Goal: Task Accomplishment & Management: Manage account settings

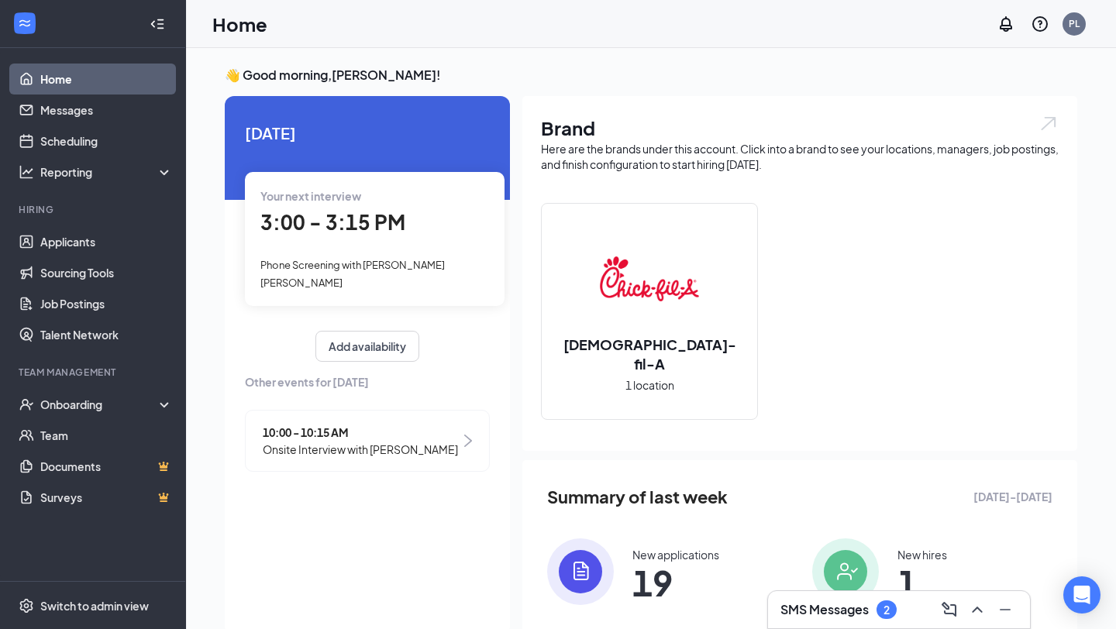
click at [287, 222] on span "3:00 - 3:15 PM" at bounding box center [332, 222] width 145 height 26
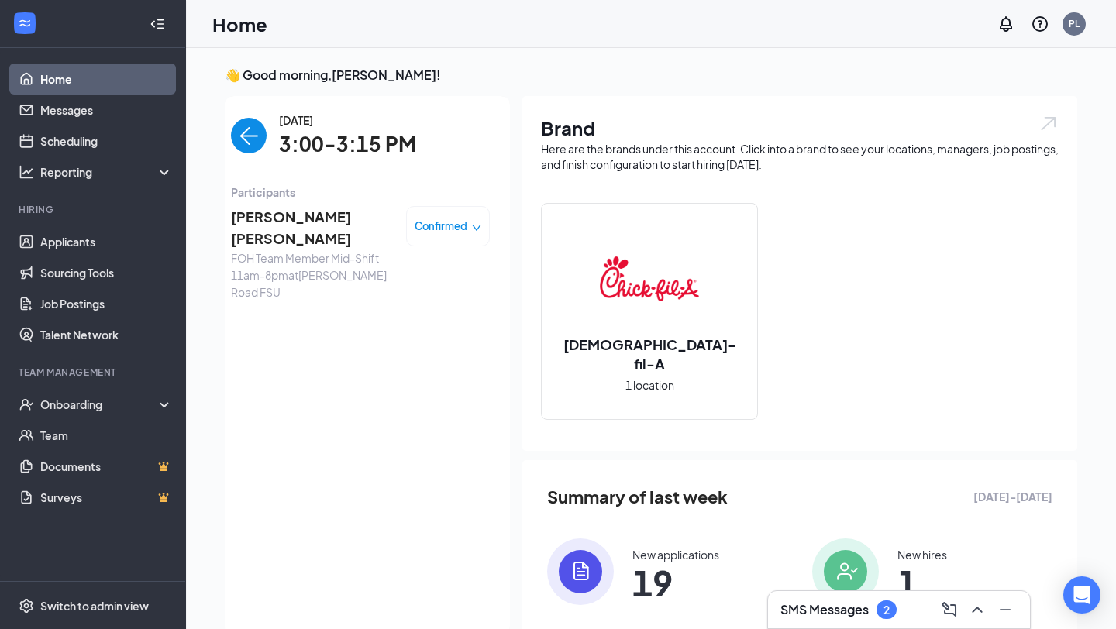
scroll to position [6, 0]
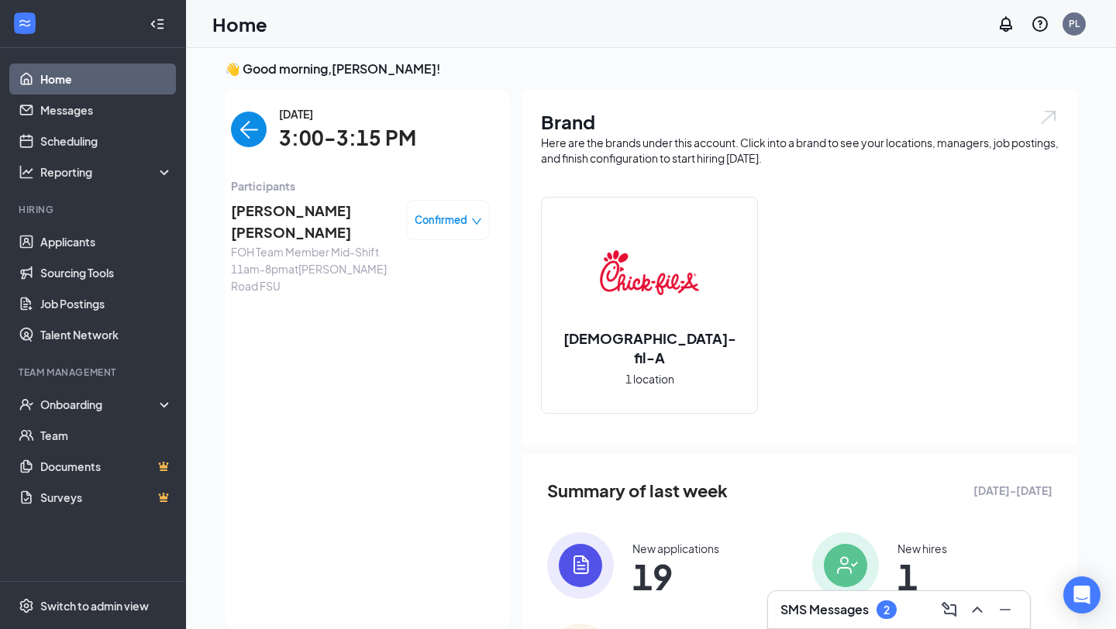
click at [279, 212] on span "[PERSON_NAME] [PERSON_NAME]" at bounding box center [312, 222] width 163 height 44
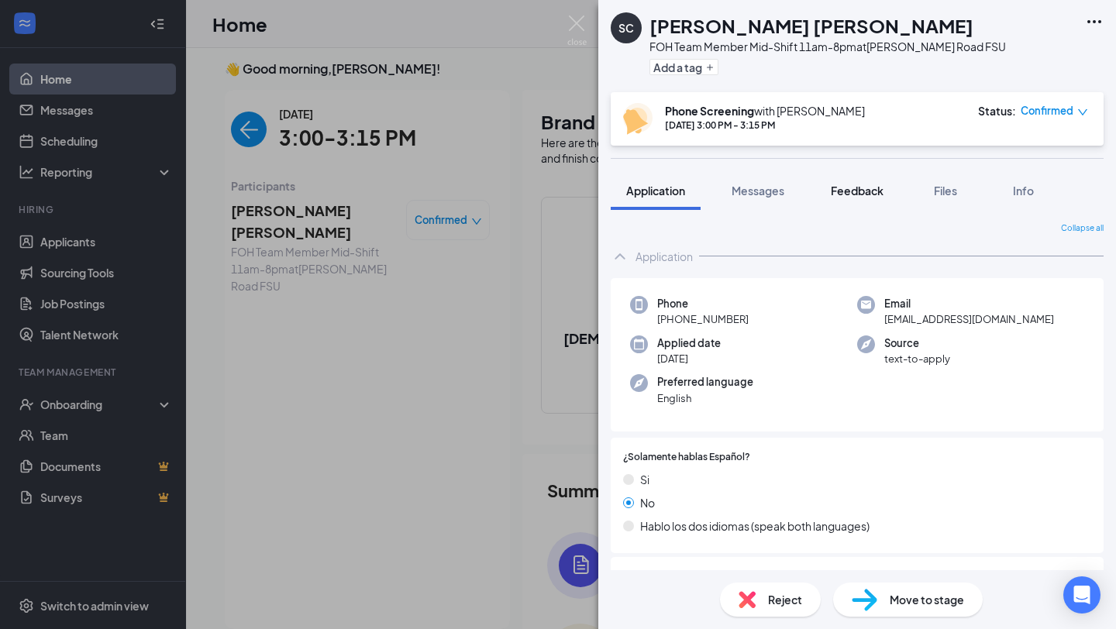
click at [858, 189] on span "Feedback" at bounding box center [857, 191] width 53 height 14
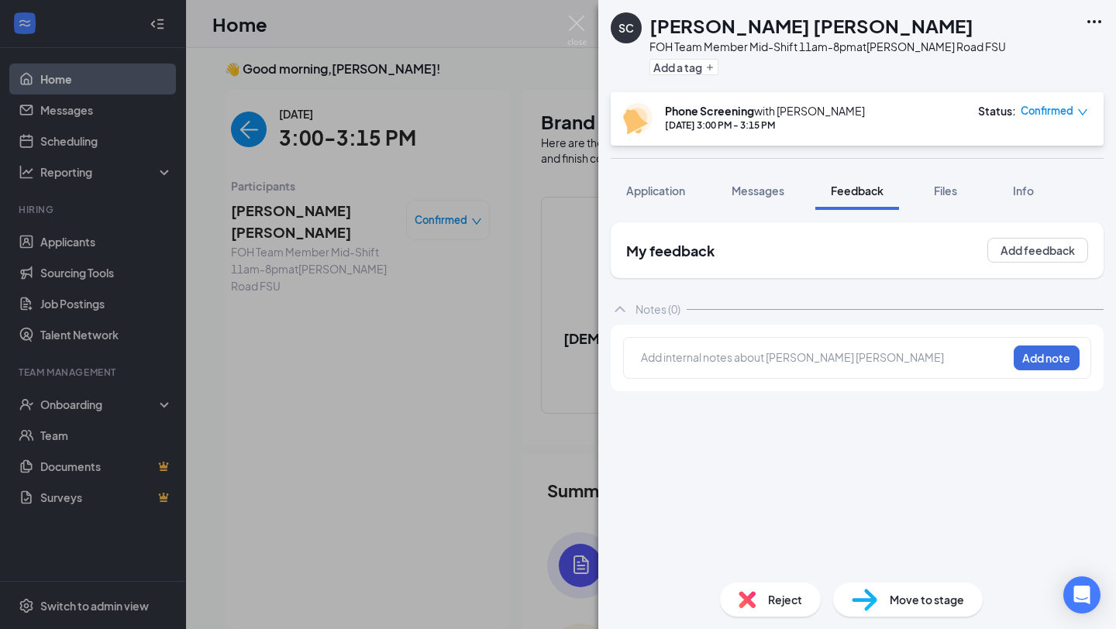
click at [721, 372] on div "Add internal notes about [PERSON_NAME] [PERSON_NAME] Add note" at bounding box center [857, 358] width 468 height 42
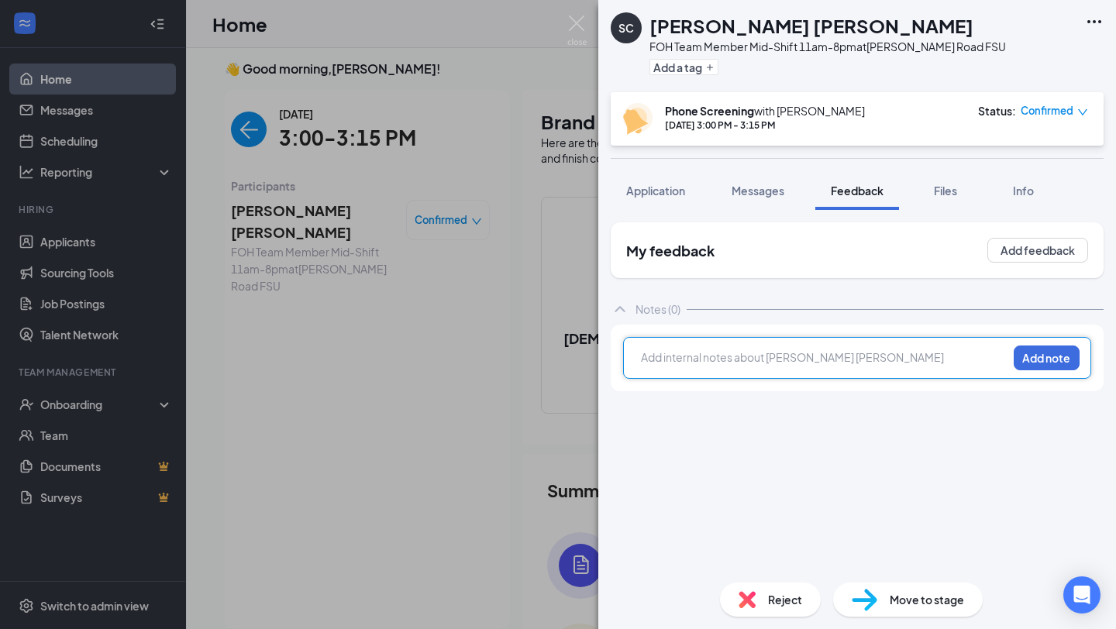
click at [690, 356] on div at bounding box center [824, 357] width 365 height 16
click at [1077, 594] on icon "Open Intercom Messenger" at bounding box center [1081, 595] width 18 height 20
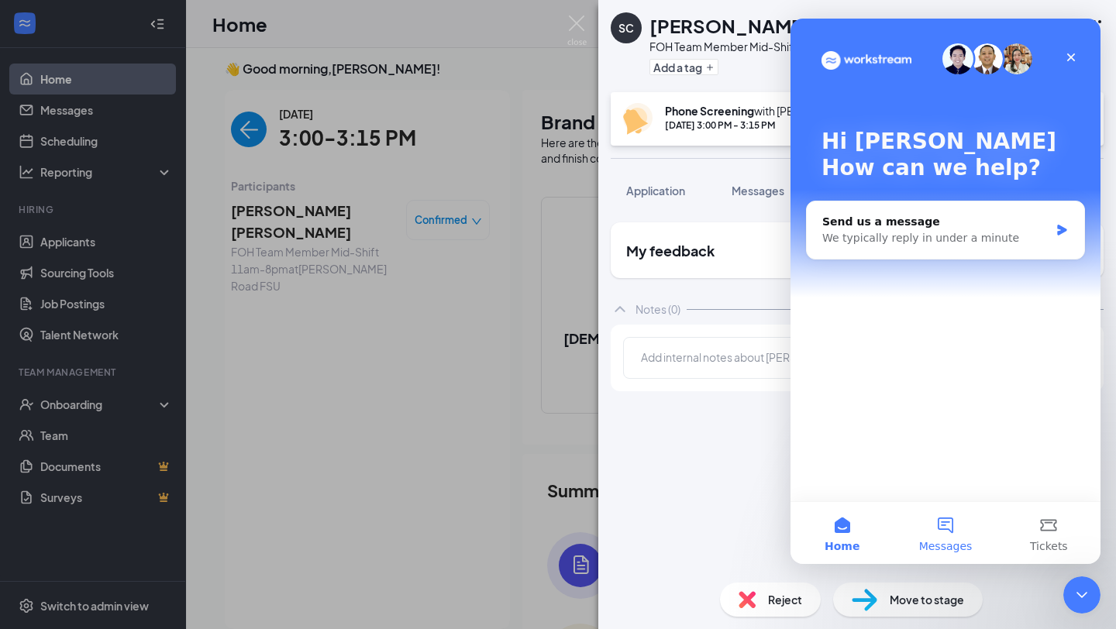
click at [952, 518] on button "Messages" at bounding box center [944, 533] width 103 height 62
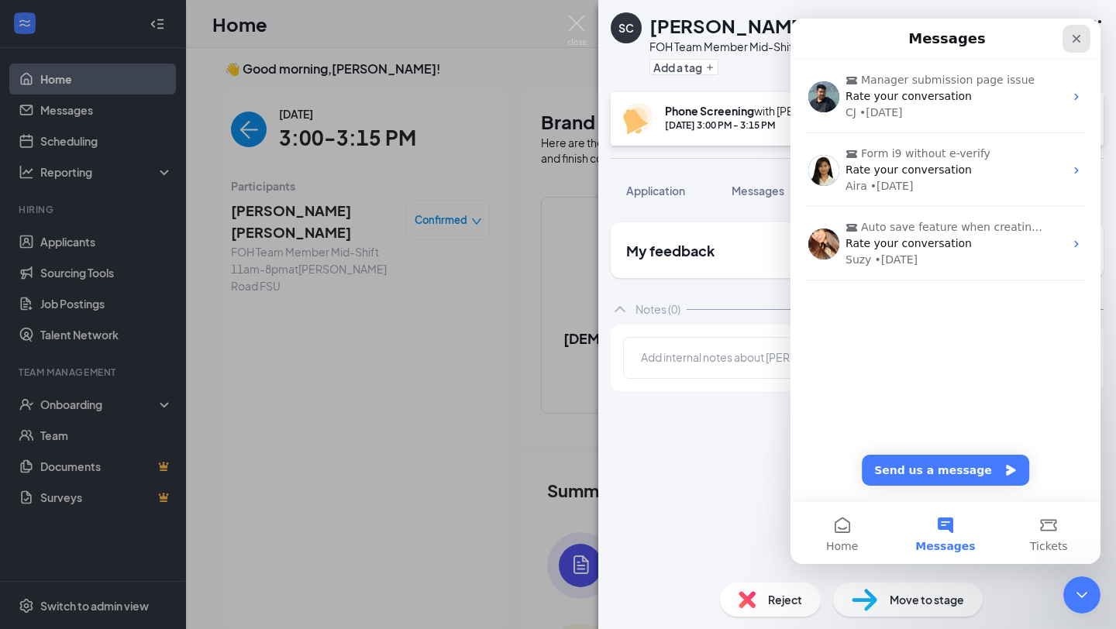
click at [1077, 36] on icon "Close" at bounding box center [1076, 39] width 9 height 9
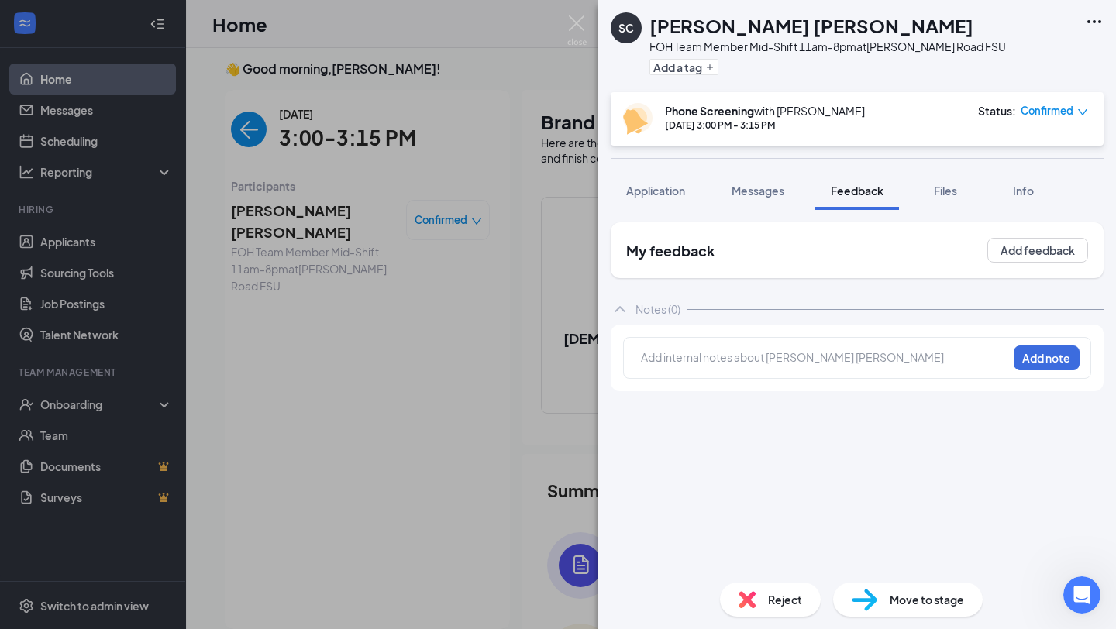
click at [287, 398] on div "SC [PERSON_NAME] [PERSON_NAME] FOH Team Member Mid-Shift 11am-8pm at [PERSON_NA…" at bounding box center [558, 314] width 1116 height 629
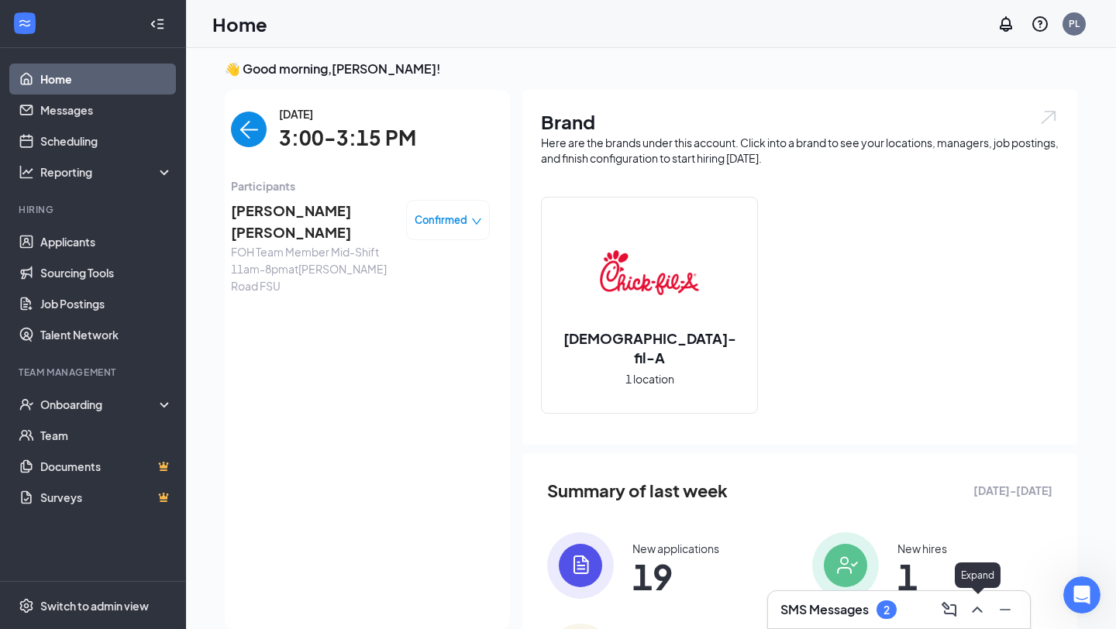
click at [974, 611] on icon "ChevronUp" at bounding box center [977, 610] width 10 height 6
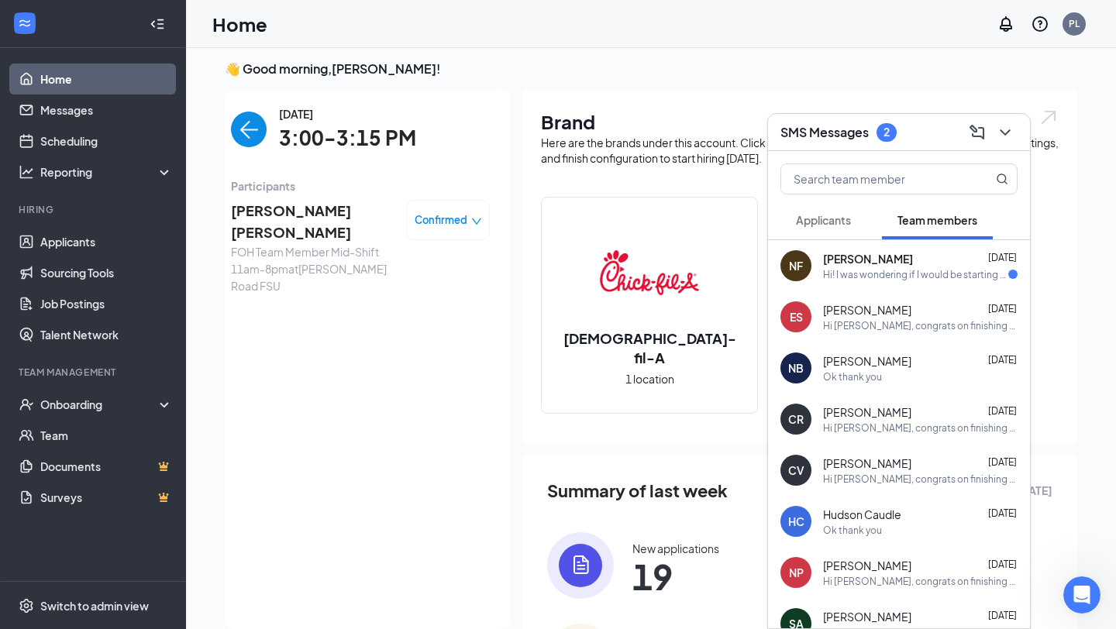
click at [908, 274] on div "Hi! I was wondering if I would be starting this week or next week?" at bounding box center [915, 274] width 185 height 13
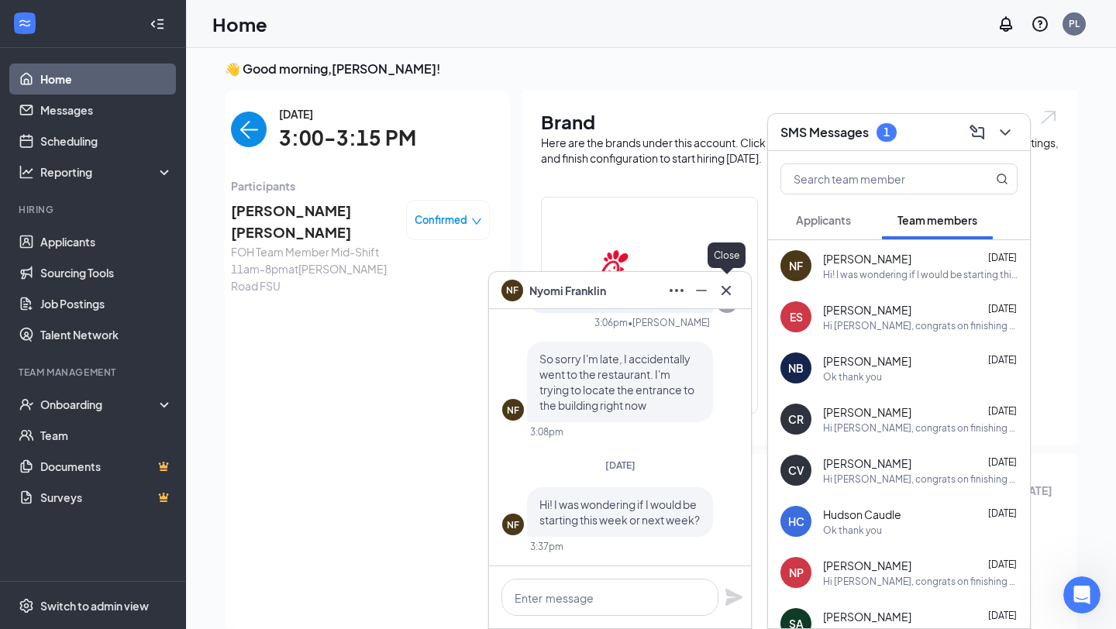
click at [728, 286] on icon "Cross" at bounding box center [726, 290] width 19 height 19
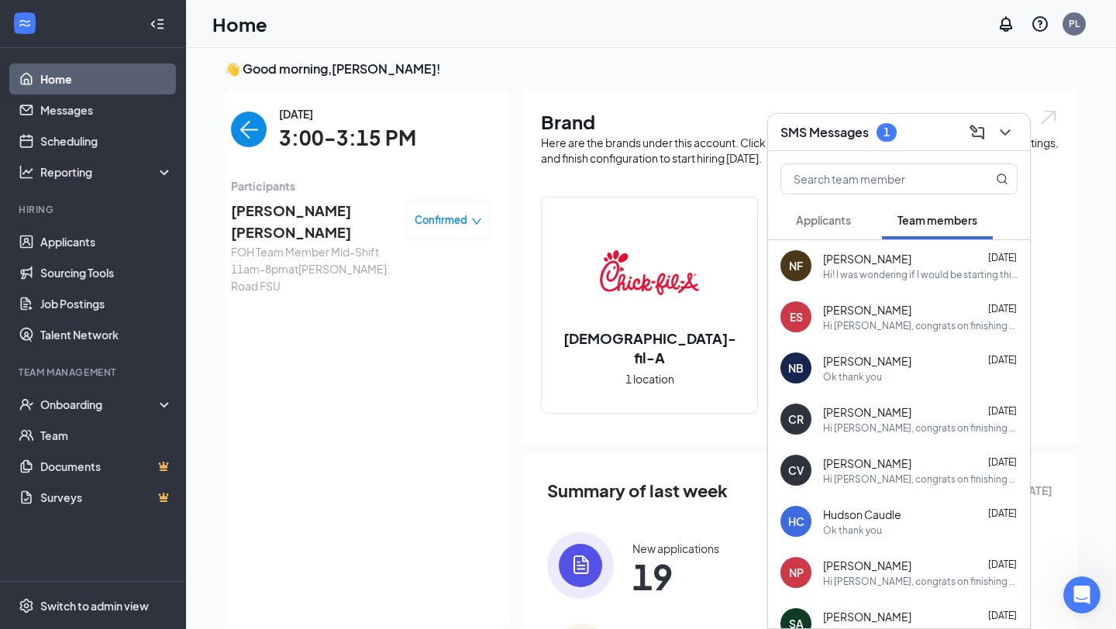
click at [846, 228] on button "Applicants" at bounding box center [823, 220] width 86 height 39
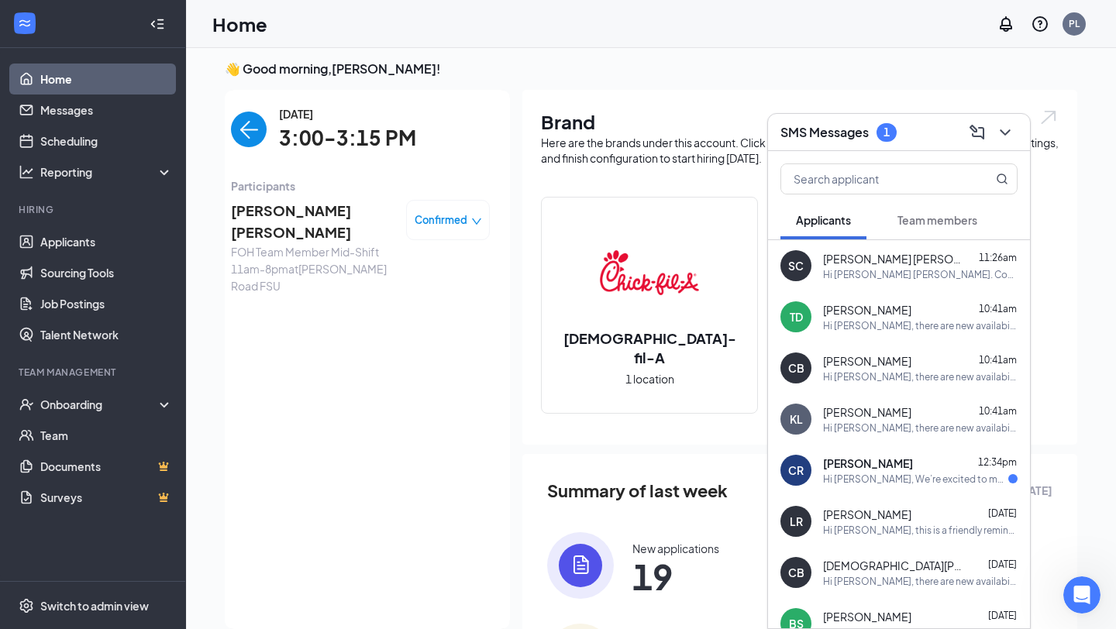
click at [924, 471] on div "[PERSON_NAME] 12:34pm Hi [PERSON_NAME], We’re excited to meet you in person for…" at bounding box center [920, 471] width 194 height 30
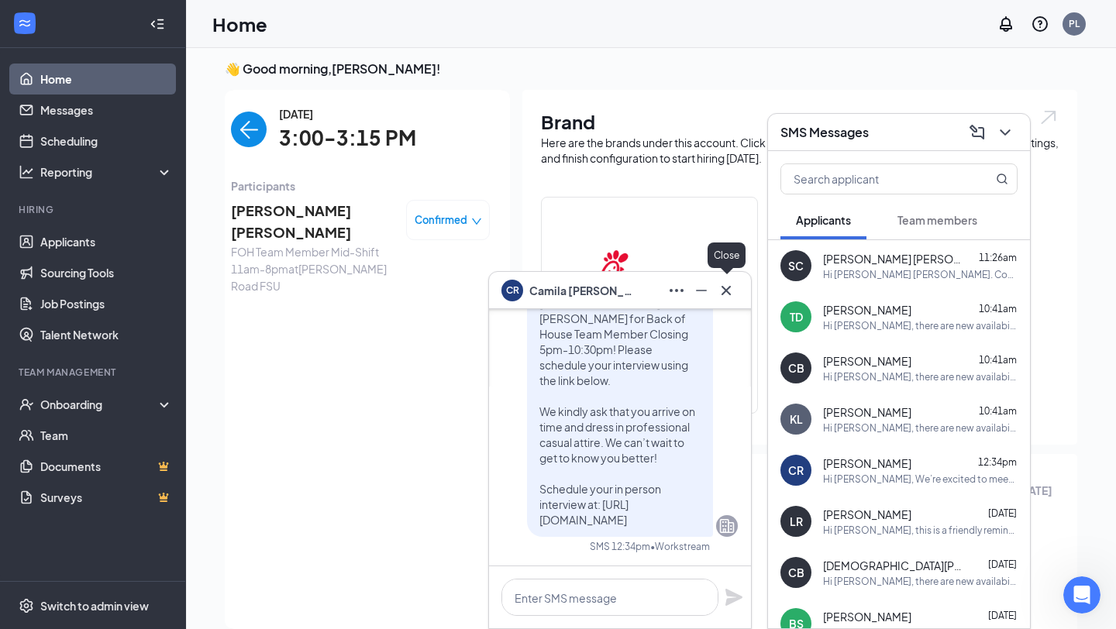
click at [732, 289] on icon "Cross" at bounding box center [726, 290] width 19 height 19
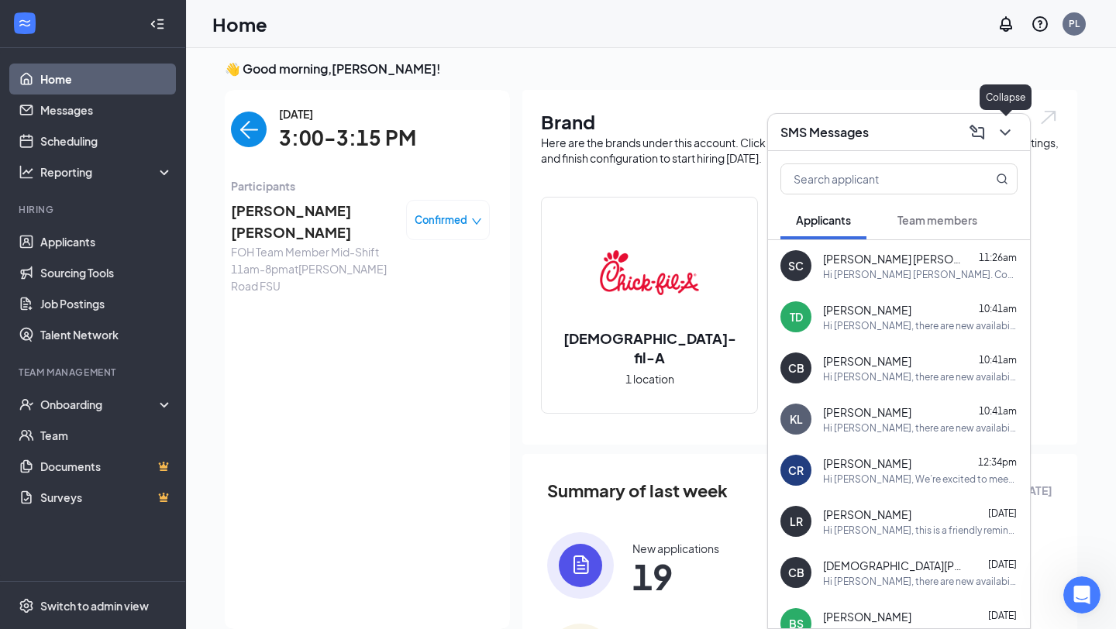
click at [1004, 139] on icon "ChevronDown" at bounding box center [1005, 132] width 19 height 19
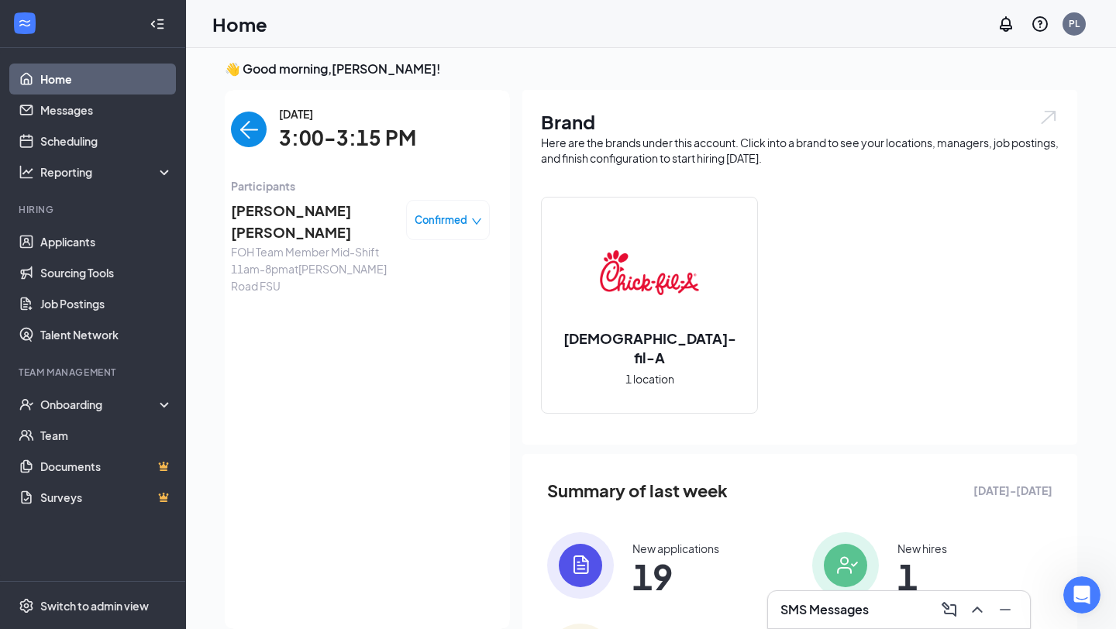
click at [332, 218] on span "[PERSON_NAME] [PERSON_NAME]" at bounding box center [312, 222] width 163 height 44
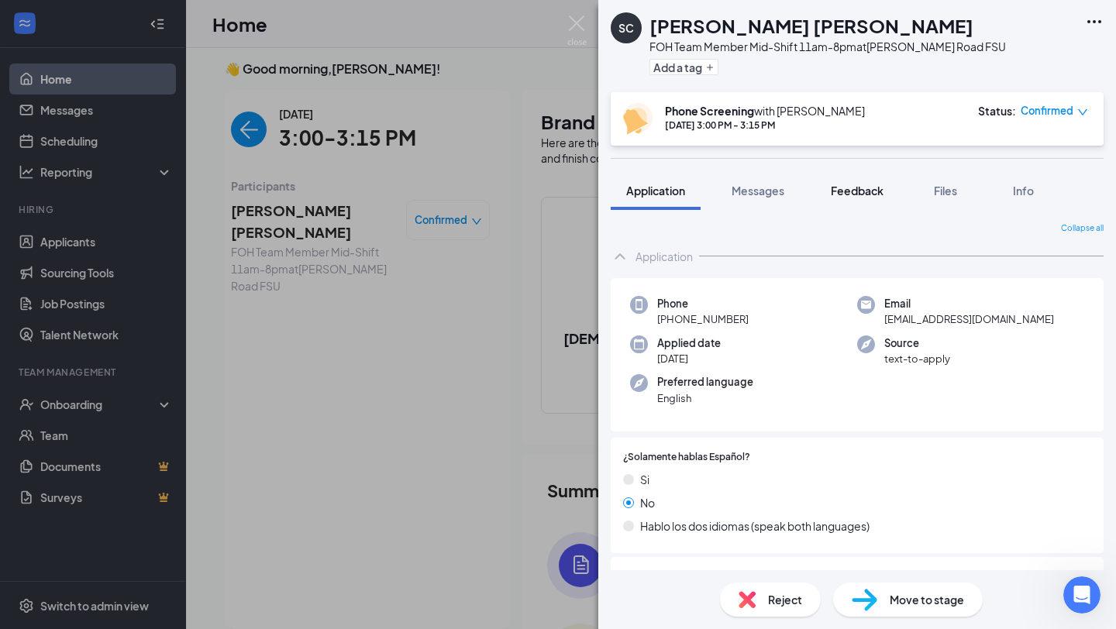
click at [865, 192] on span "Feedback" at bounding box center [857, 191] width 53 height 14
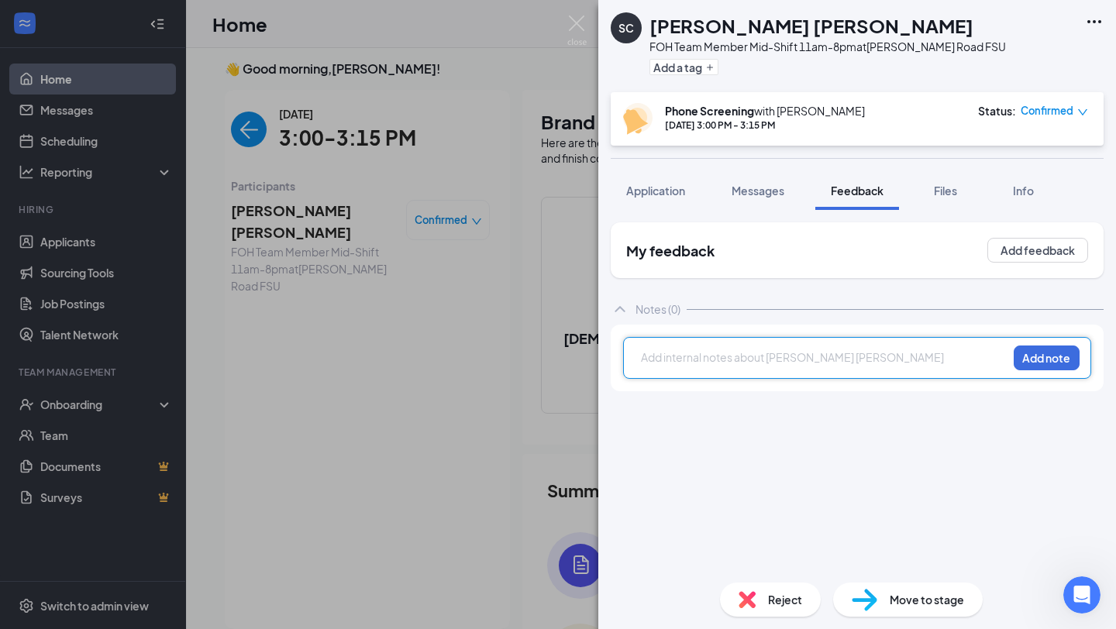
click at [753, 368] on div at bounding box center [824, 359] width 365 height 20
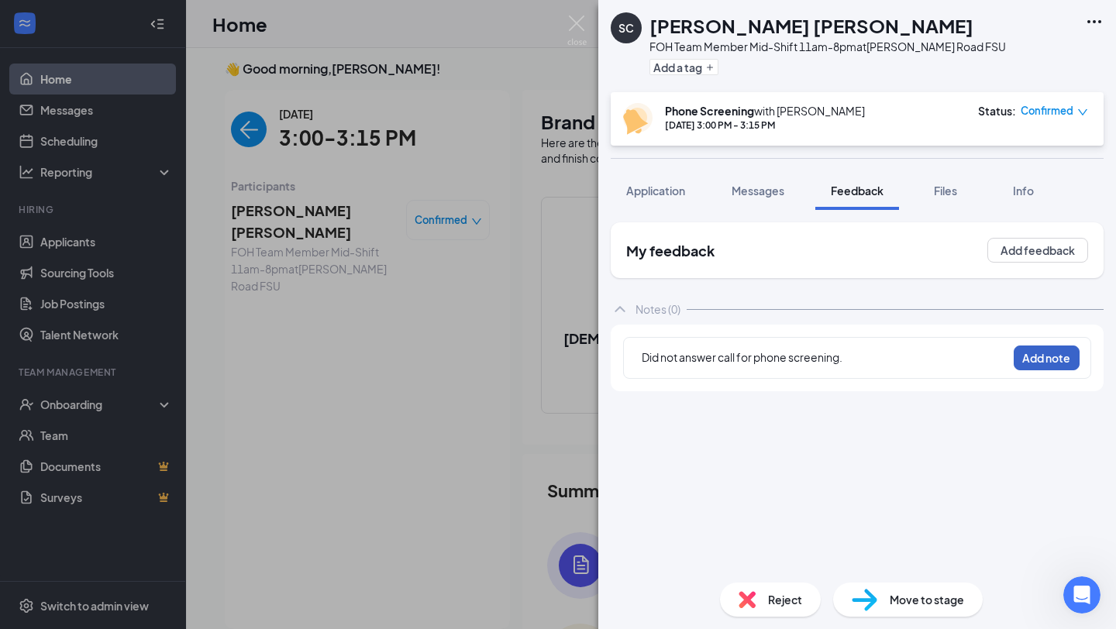
click at [1024, 360] on button "Add note" at bounding box center [1046, 358] width 66 height 25
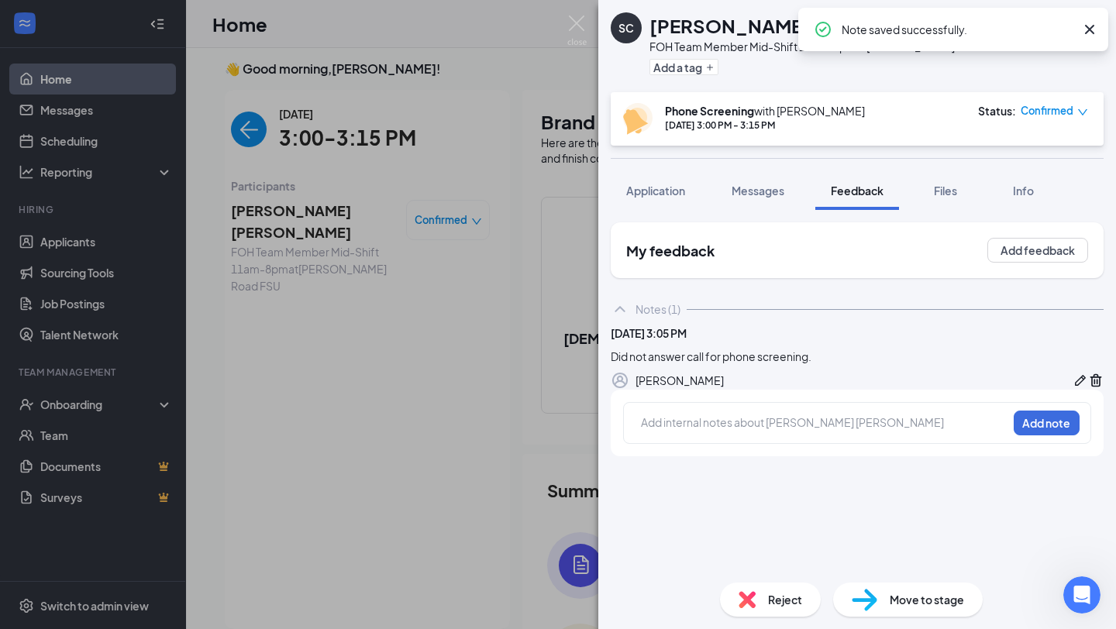
click at [757, 590] on div "Reject" at bounding box center [770, 600] width 101 height 34
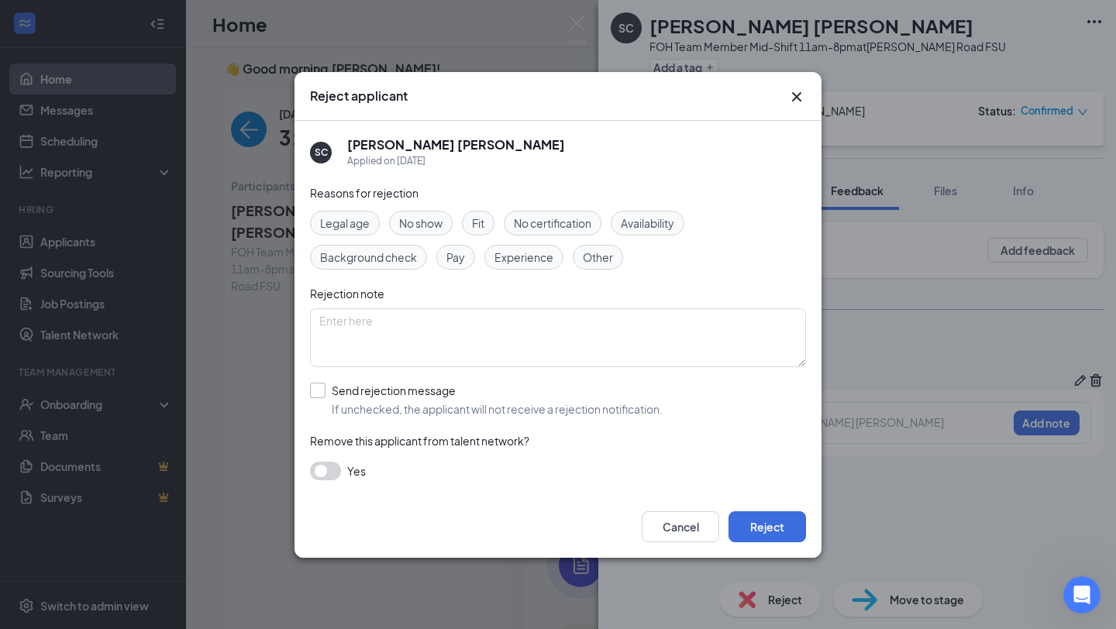
click at [319, 393] on input "Send rejection message If unchecked, the applicant will not receive a rejection…" at bounding box center [486, 400] width 353 height 34
checkbox input "true"
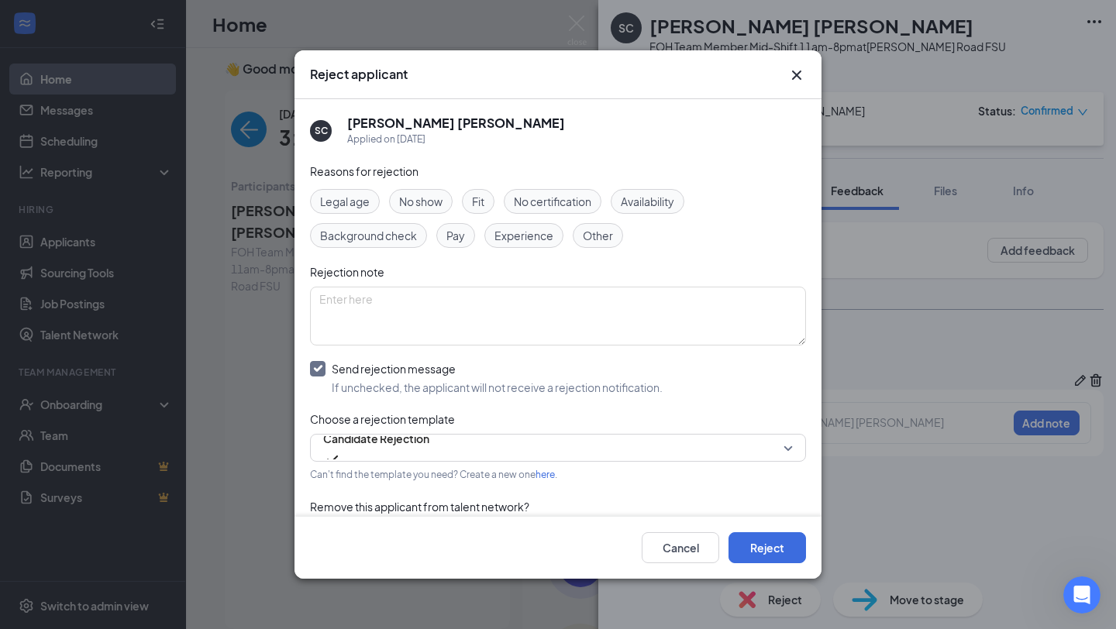
scroll to position [44, 0]
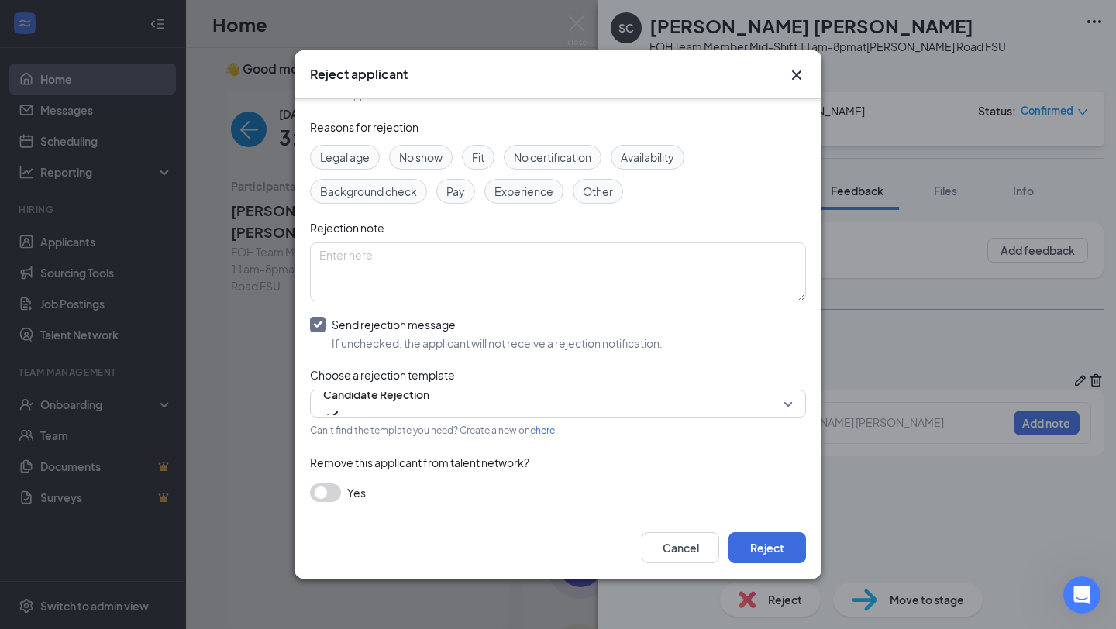
click at [329, 494] on button "button" at bounding box center [325, 492] width 31 height 19
click at [761, 542] on button "Reject" at bounding box center [766, 547] width 77 height 31
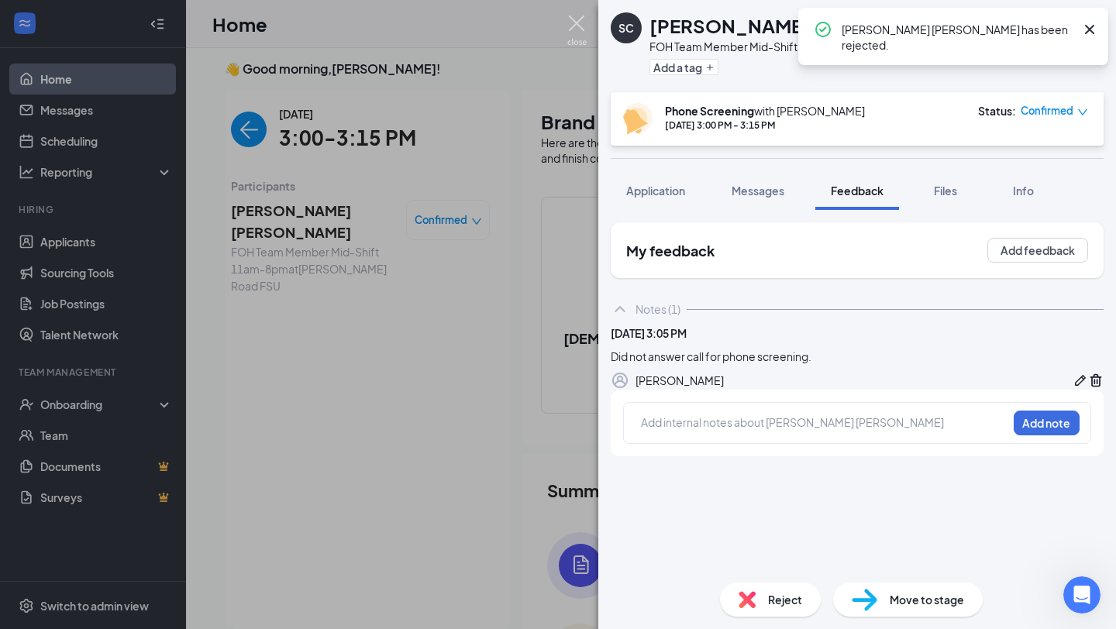
click at [576, 25] on img at bounding box center [576, 30] width 19 height 30
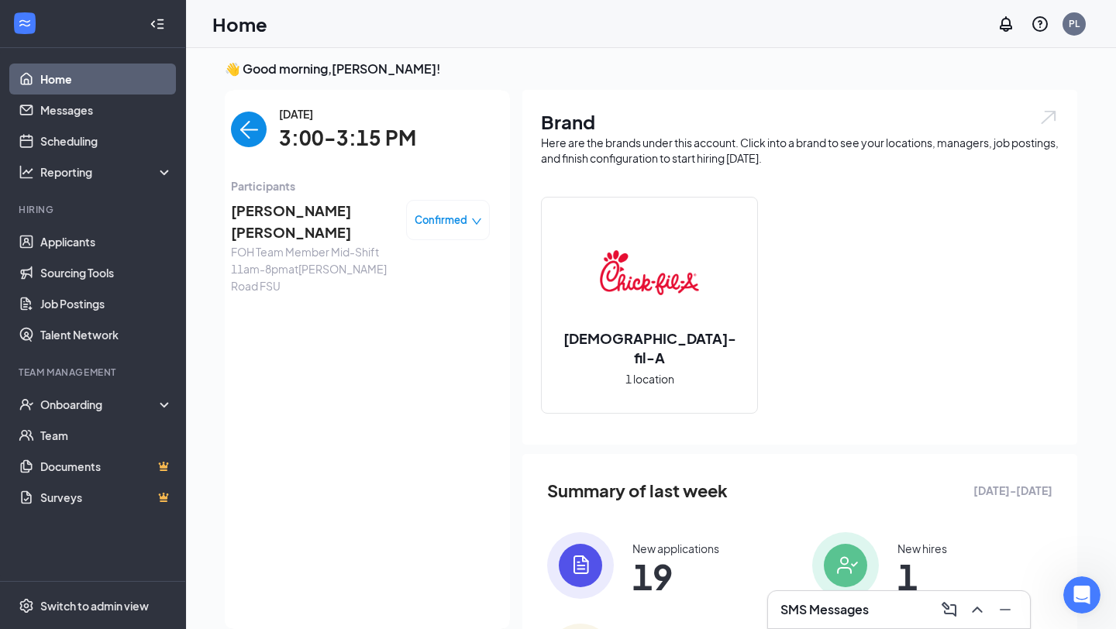
click at [240, 132] on img "back-button" at bounding box center [249, 130] width 36 height 36
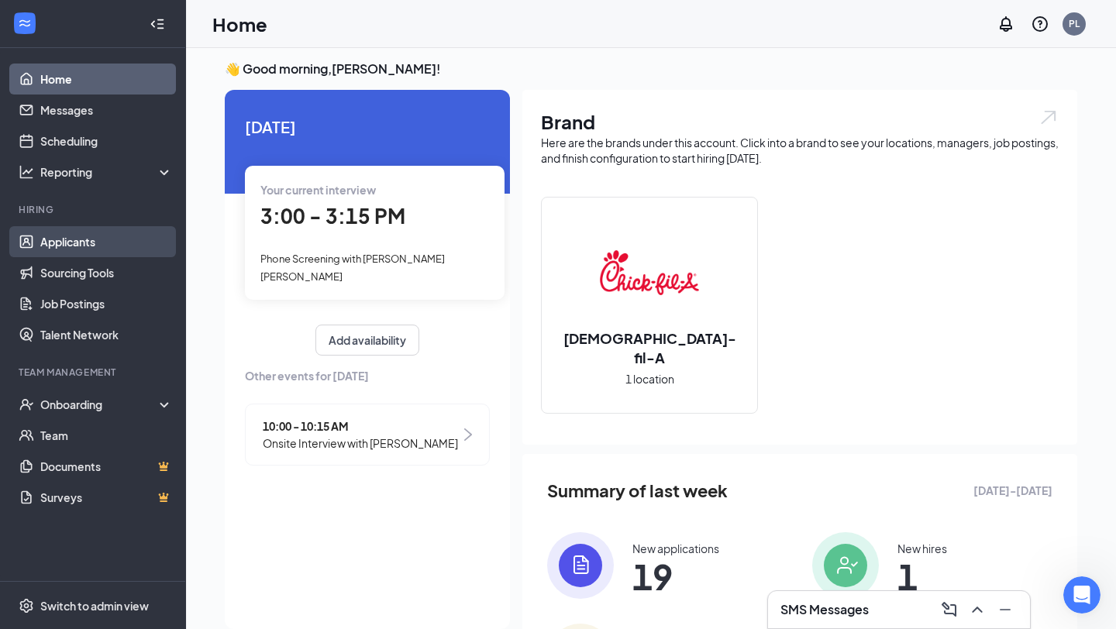
click at [82, 240] on link "Applicants" at bounding box center [106, 241] width 132 height 31
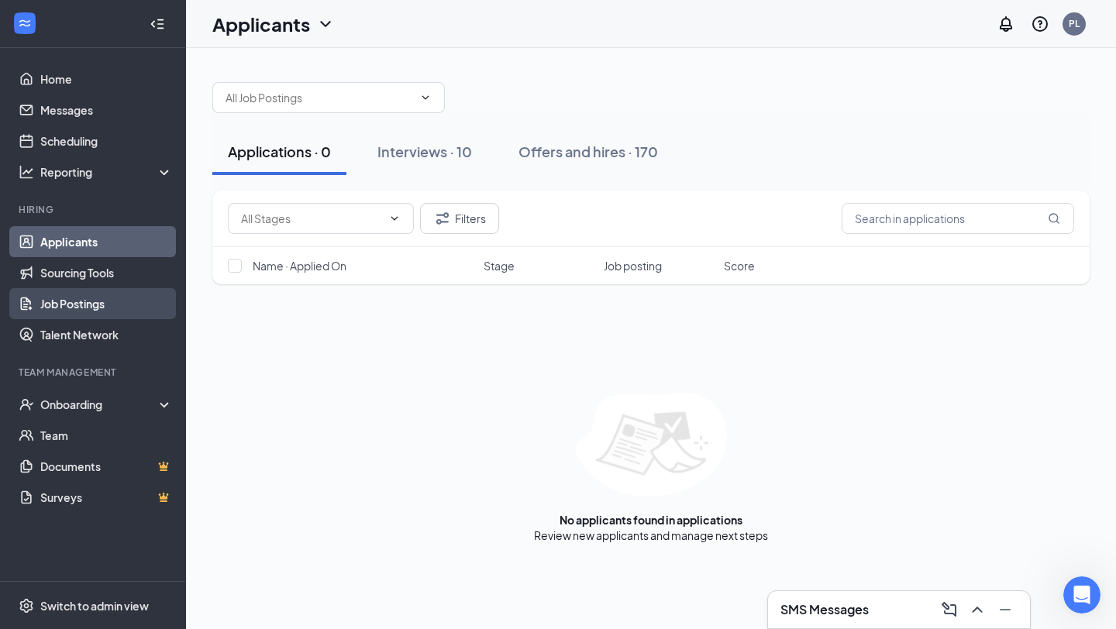
click at [94, 310] on link "Job Postings" at bounding box center [106, 303] width 132 height 31
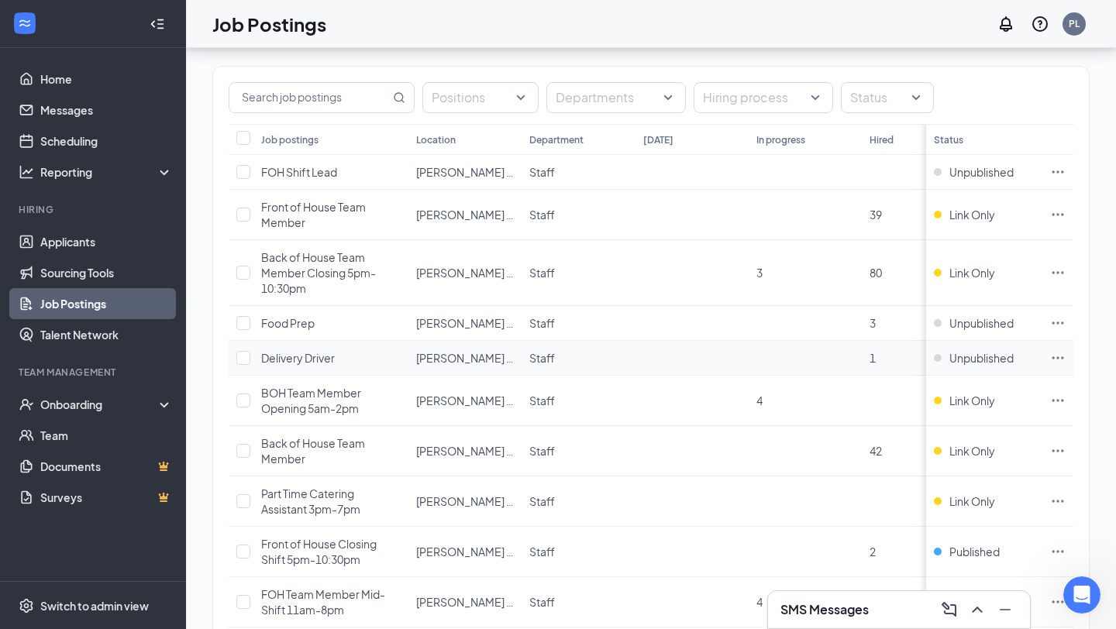
scroll to position [64, 0]
click at [241, 269] on input "checkbox" at bounding box center [243, 271] width 14 height 14
checkbox input "true"
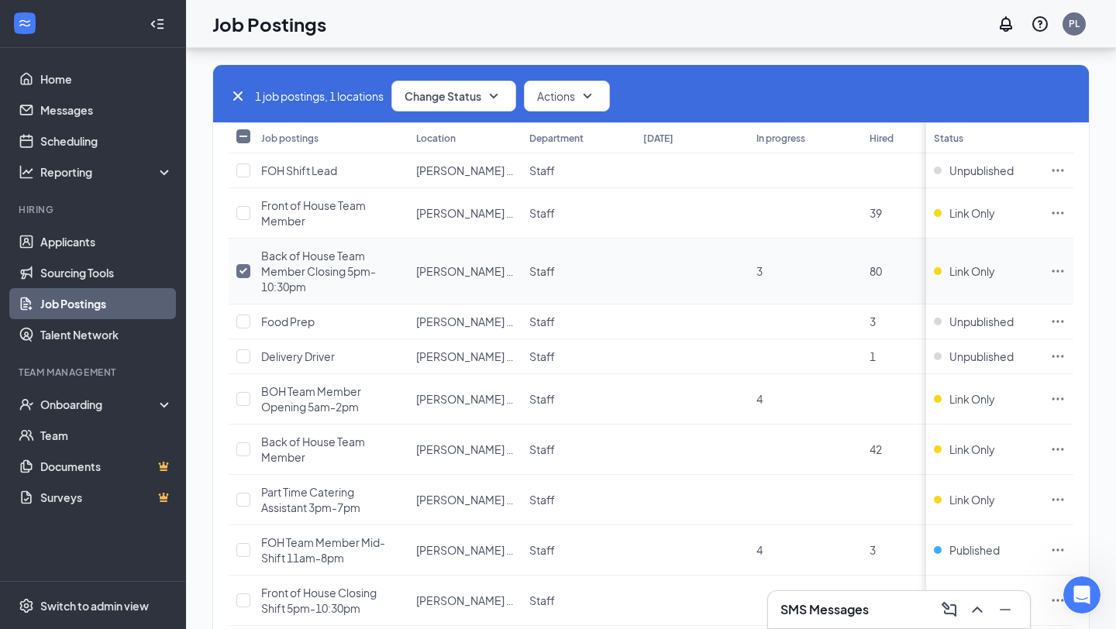
scroll to position [0, 0]
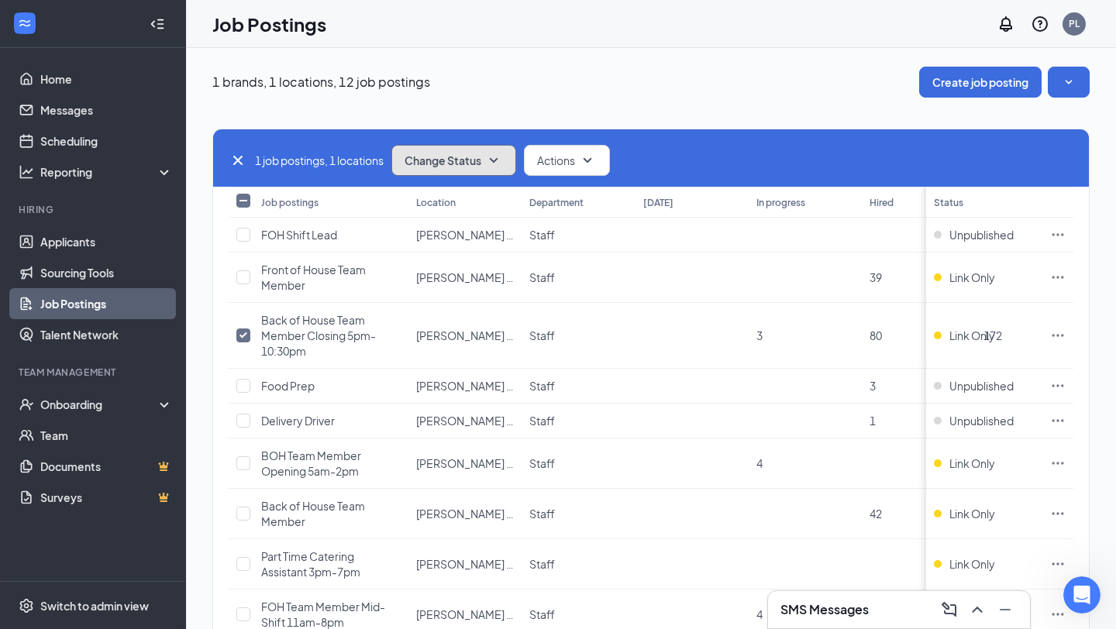
click at [503, 158] on icon "SmallChevronDown" at bounding box center [493, 160] width 19 height 19
click at [447, 196] on div "Publish" at bounding box center [457, 187] width 125 height 17
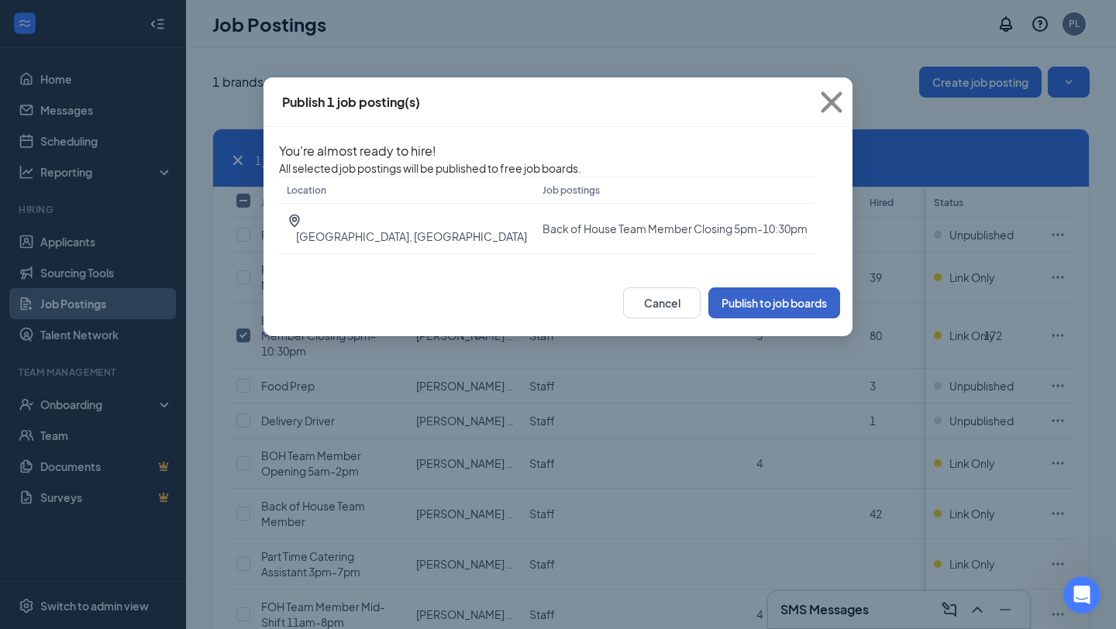
click at [766, 318] on button "Publish to job boards" at bounding box center [774, 302] width 132 height 31
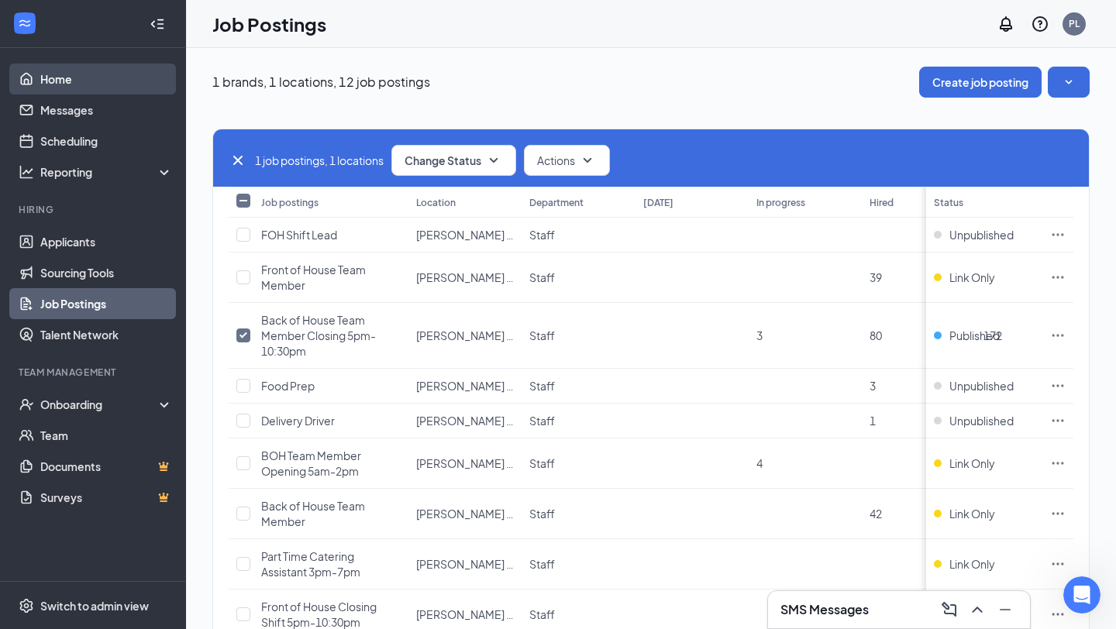
click at [49, 78] on link "Home" at bounding box center [106, 79] width 132 height 31
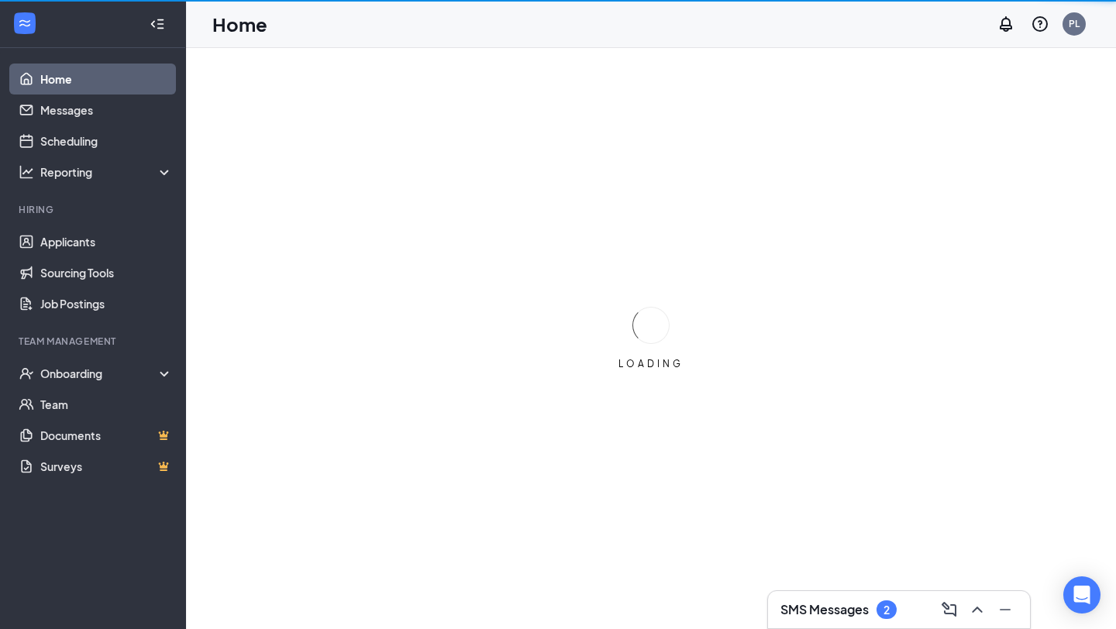
scroll to position [6, 0]
